Goal: Task Accomplishment & Management: Complete application form

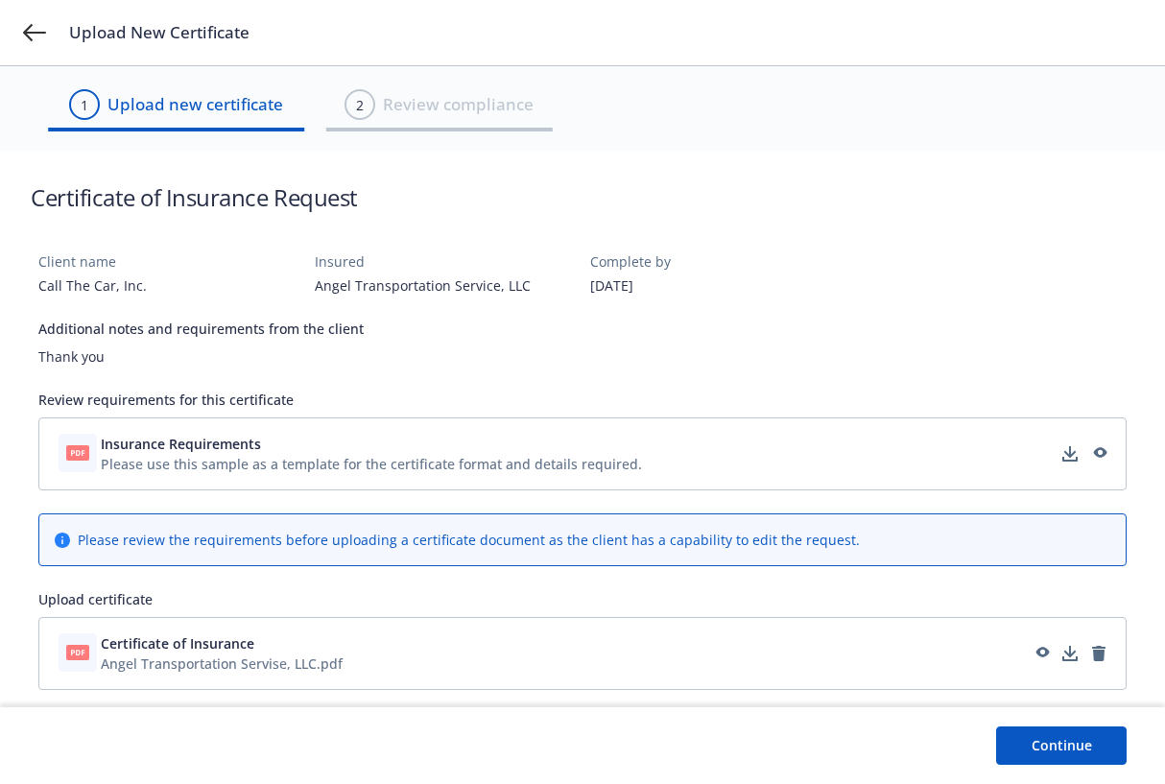
click at [1073, 744] on button "Continue" at bounding box center [1061, 745] width 130 height 38
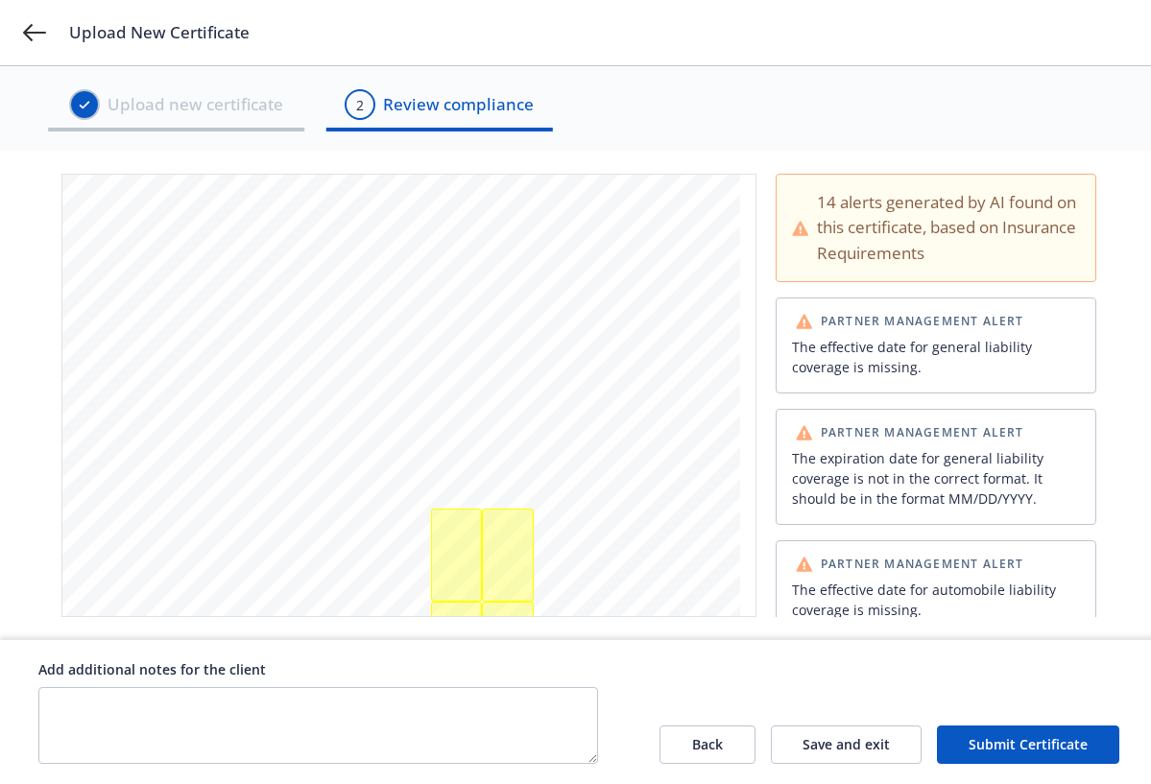
click at [20, 386] on div "ANY PROPRIETOR/PARTNER/EXECUTIVE OFFICER/MEMBER EXCLUDED? INSR ADDL SUBR LTR IN…" at bounding box center [578, 395] width 1157 height 489
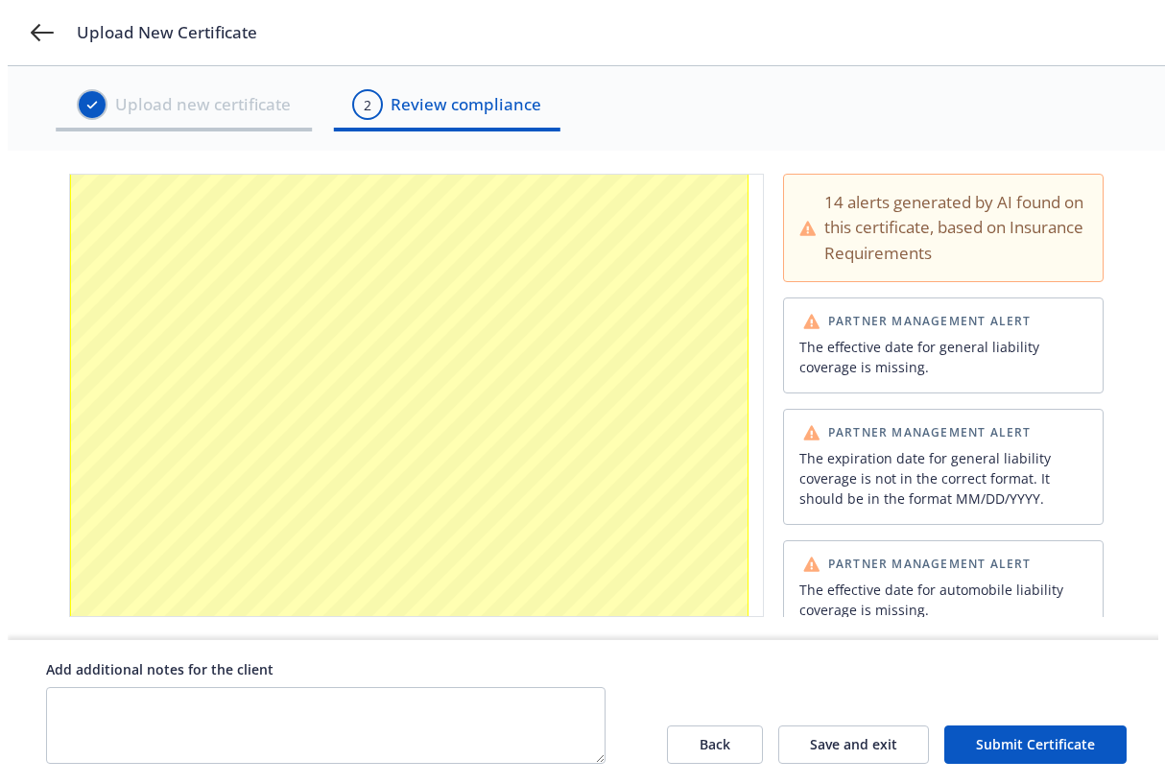
scroll to position [1056, 0]
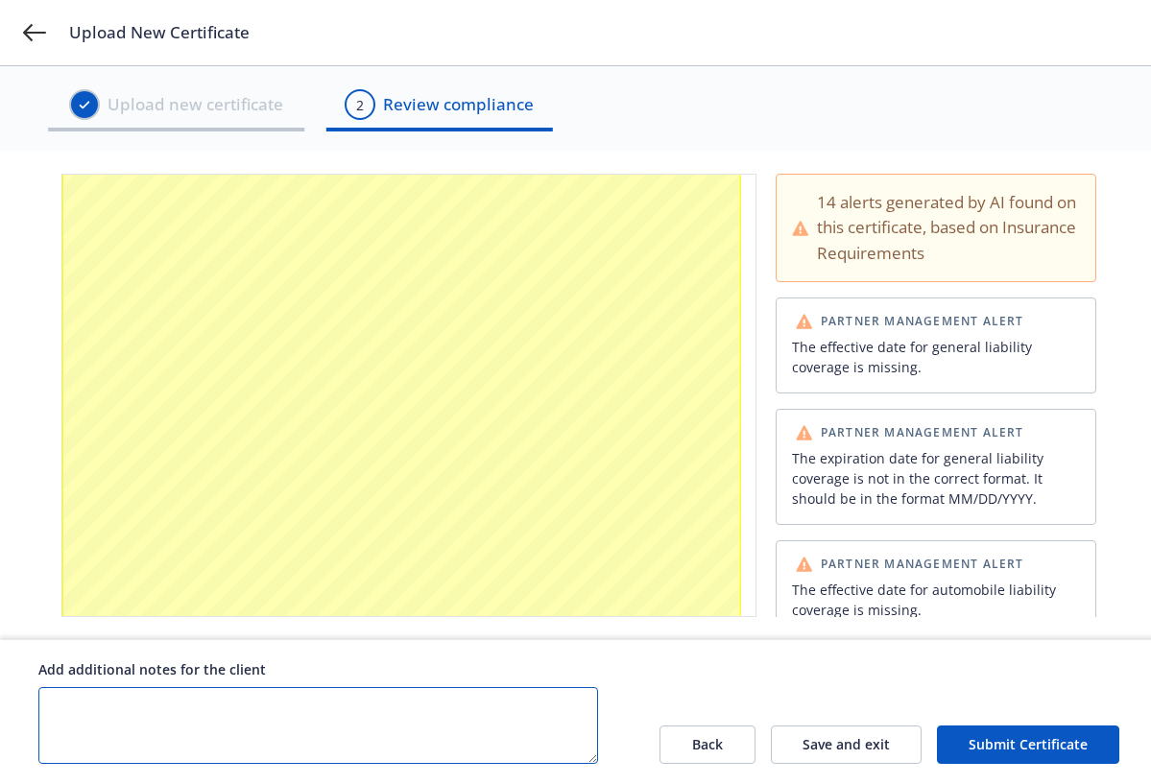
click at [66, 707] on textarea at bounding box center [317, 725] width 559 height 77
type textarea "N"
type textarea "Workers comp not required for owner operator"
click at [1051, 743] on button "Submit Certificate" at bounding box center [1028, 744] width 182 height 38
